Goal: Find specific page/section: Find specific page/section

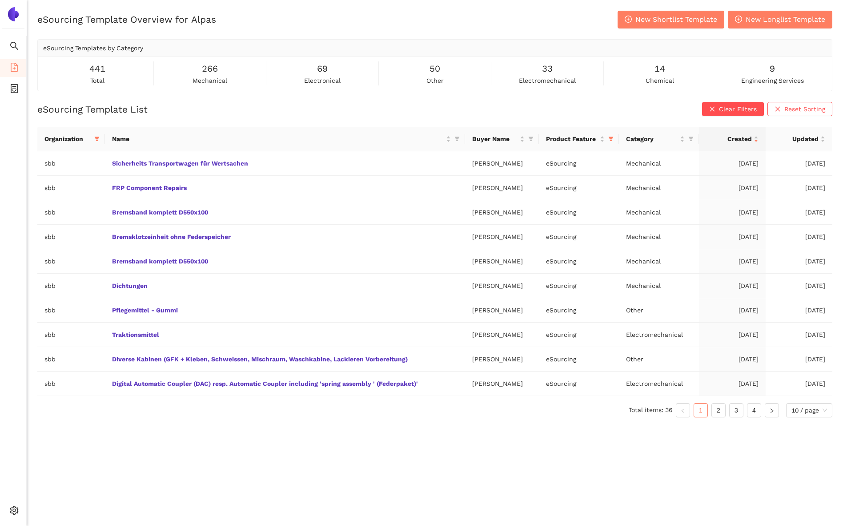
click at [5, 69] on li "eSourcing Templates" at bounding box center [13, 68] width 26 height 18
click at [17, 87] on icon "container" at bounding box center [14, 88] width 7 height 9
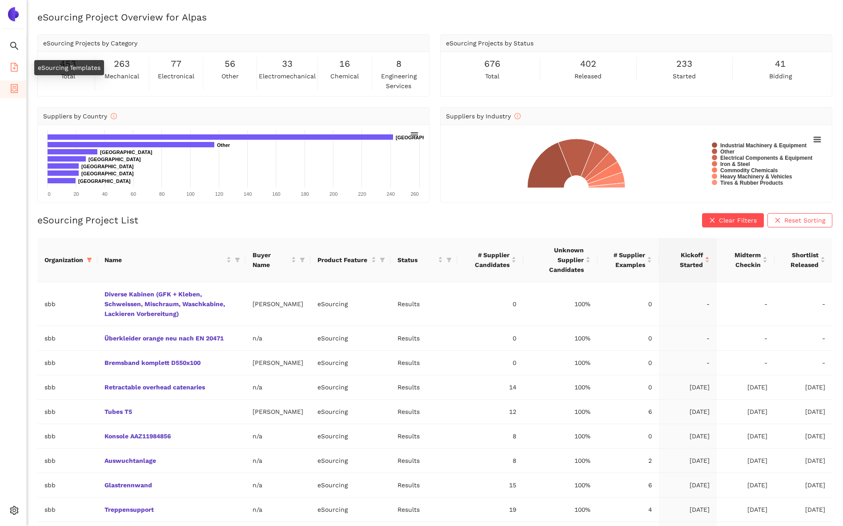
click at [19, 65] on li "eSourcing Templates" at bounding box center [13, 68] width 26 height 18
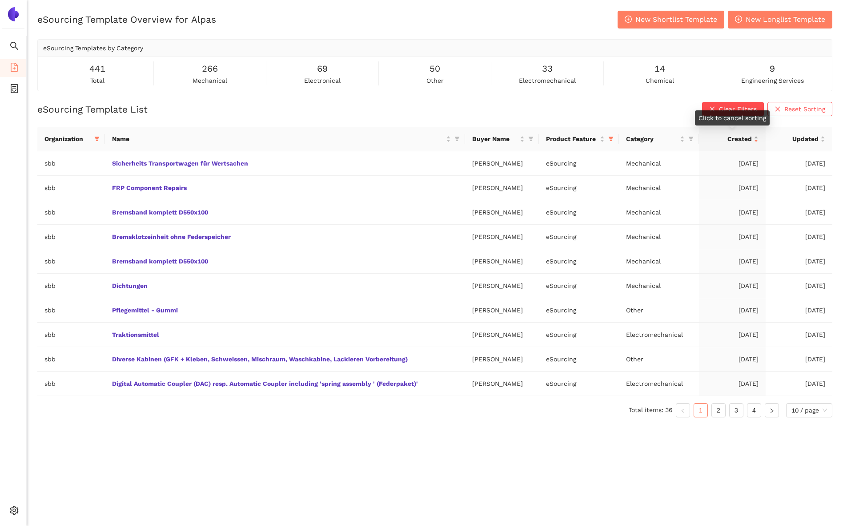
click at [718, 139] on span "Created" at bounding box center [729, 139] width 46 height 10
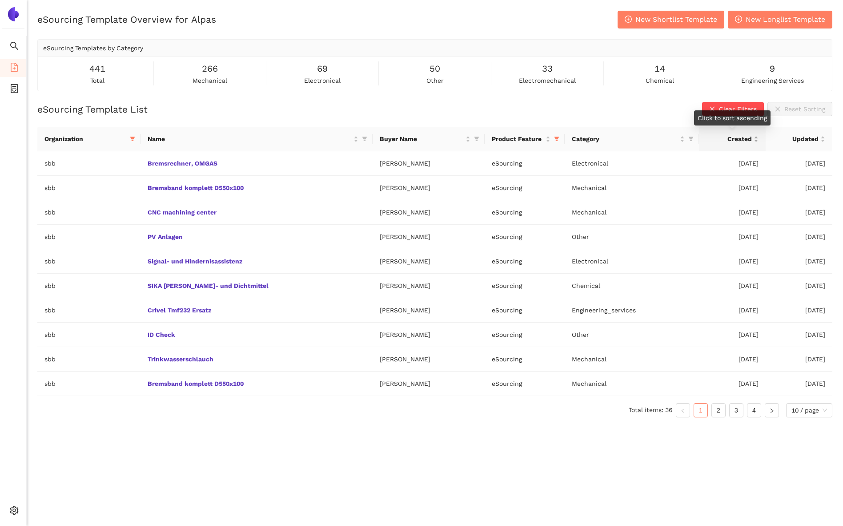
click at [718, 139] on span "Created" at bounding box center [729, 139] width 46 height 10
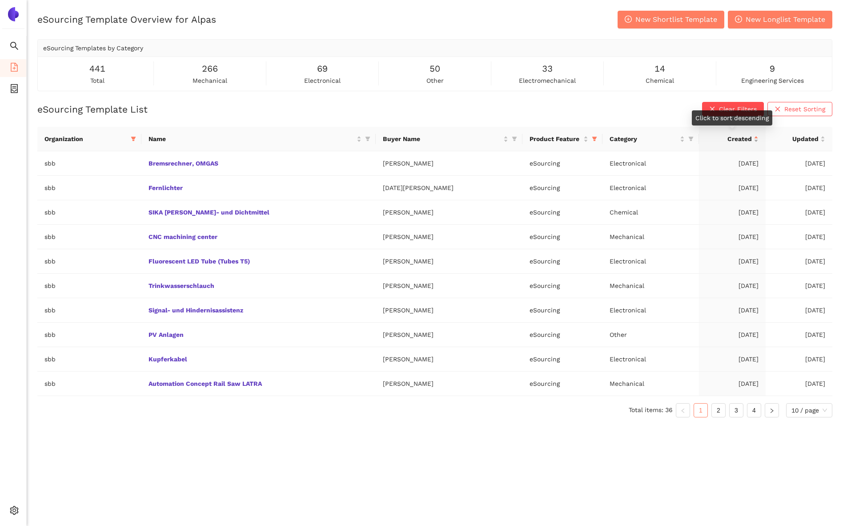
click at [718, 139] on span "Created" at bounding box center [729, 139] width 46 height 10
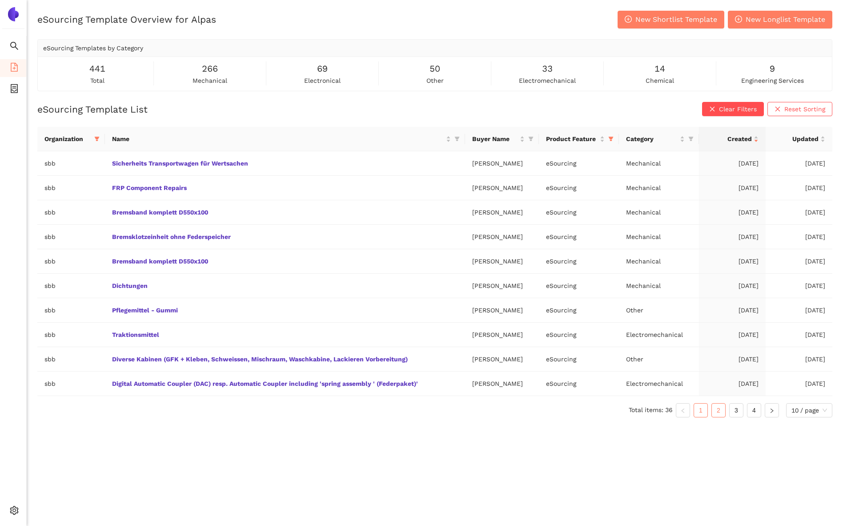
click at [719, 405] on link "2" at bounding box center [718, 410] width 13 height 13
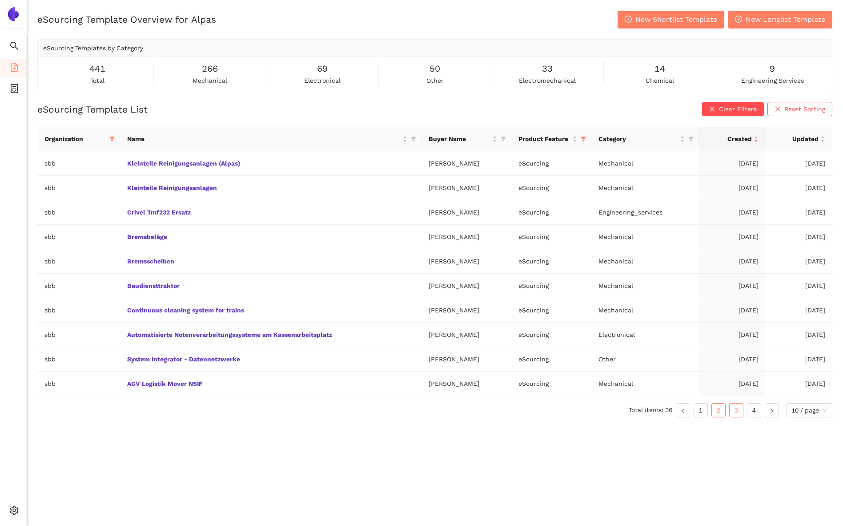
click at [734, 407] on link "3" at bounding box center [736, 410] width 13 height 13
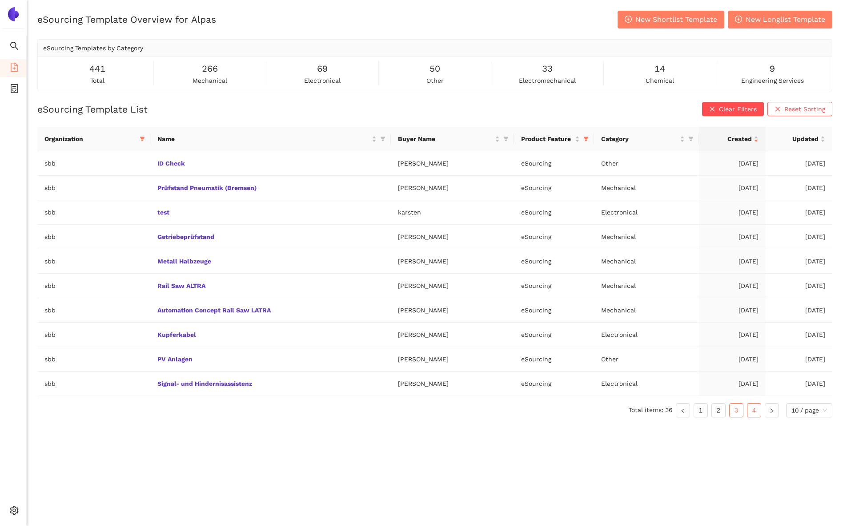
click at [750, 406] on link "4" at bounding box center [754, 410] width 13 height 13
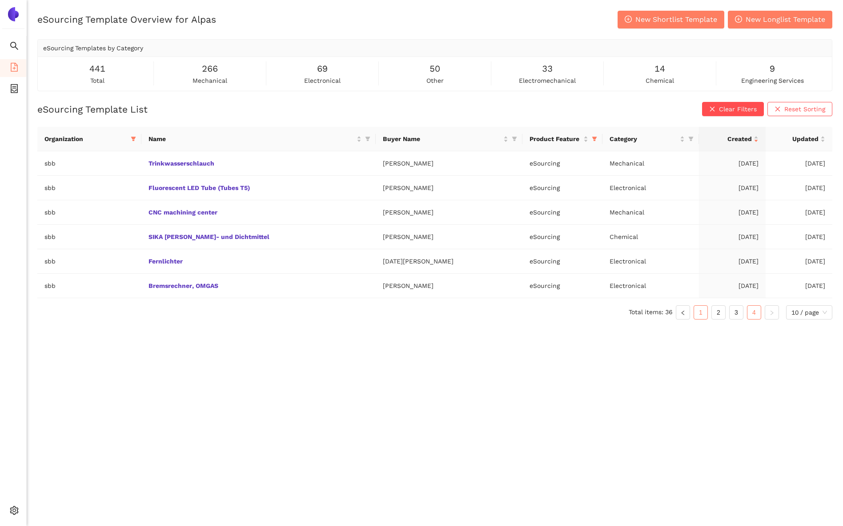
click at [697, 311] on link "1" at bounding box center [700, 312] width 13 height 13
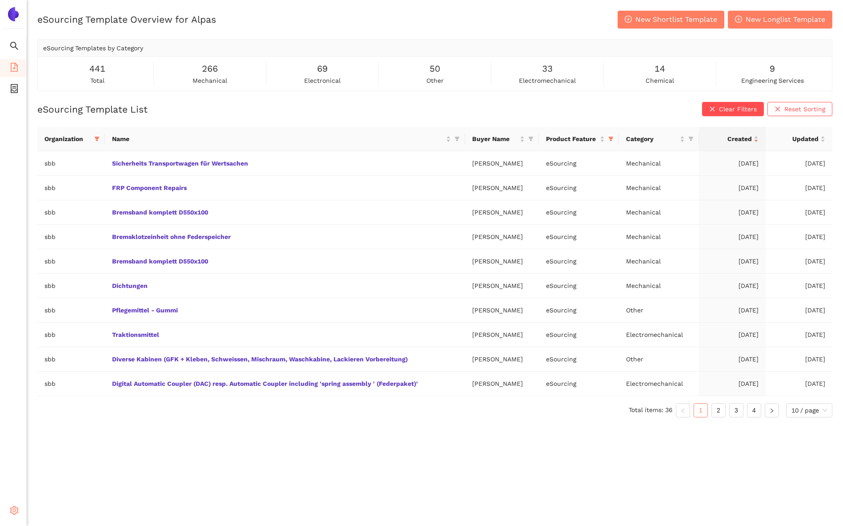
click at [15, 508] on icon "setting" at bounding box center [14, 510] width 9 height 9
click at [64, 449] on span "Internal Area" at bounding box center [64, 446] width 40 height 7
click at [10, 90] on icon "container" at bounding box center [14, 88] width 9 height 9
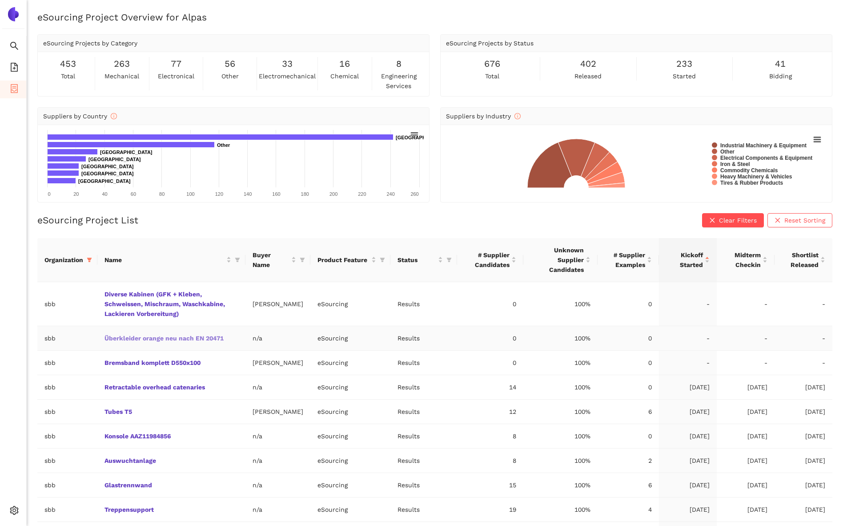
click at [0, 0] on link "Überkleider orange neu nach EN 20471" at bounding box center [0, 0] width 0 height 0
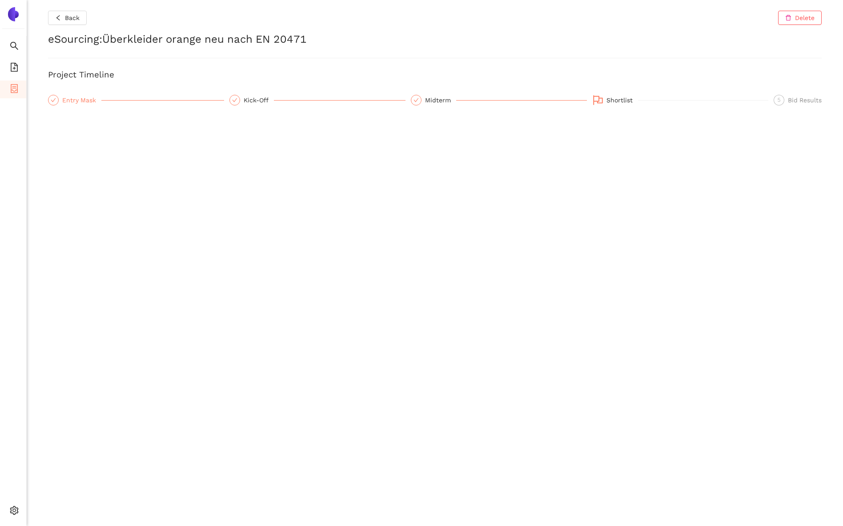
click at [80, 101] on div "Entry Mask" at bounding box center [81, 100] width 39 height 11
click at [71, 20] on span "Back" at bounding box center [72, 18] width 15 height 10
